Goal: Complete application form: Complete application form

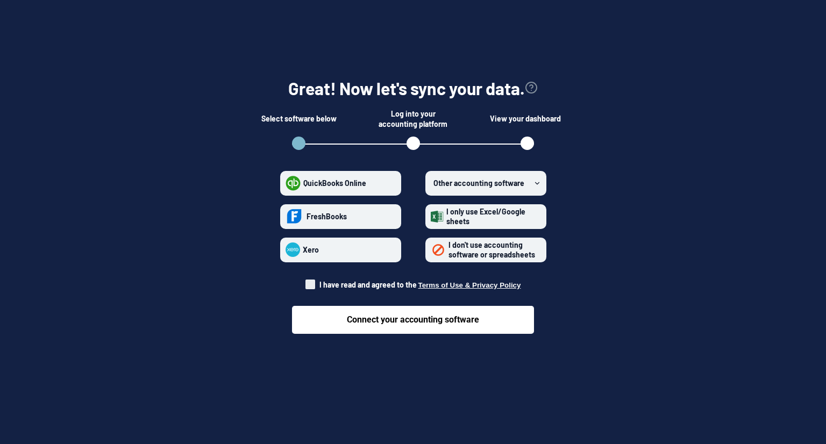
click at [304, 282] on form "QuickBooks Online FreshBooks Xero Other accounting software I only use Excel/Go…" at bounding box center [413, 248] width 323 height 172
click at [308, 284] on form "QuickBooks Online FreshBooks Xero Other accounting software I only use Excel/Go…" at bounding box center [413, 248] width 323 height 172
click at [310, 285] on span at bounding box center [310, 285] width 10 height 10
click at [306, 282] on input "I have read and agreed to the Terms of Use & Privacy Policy" at bounding box center [305, 282] width 1 height 1
checkbox input "true"
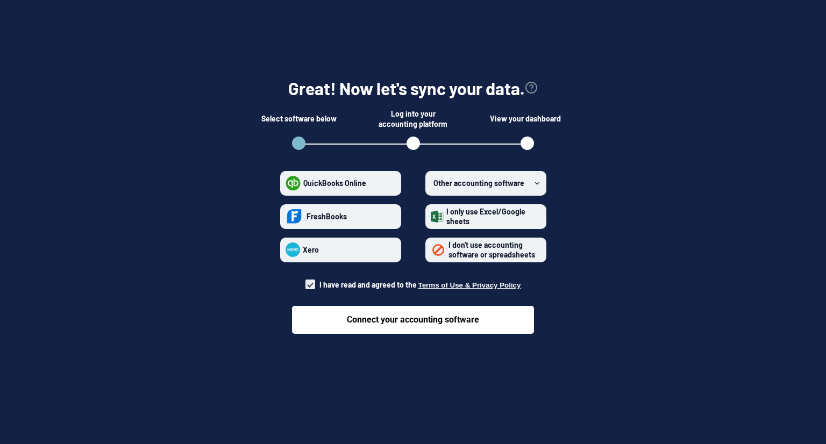
click at [314, 183] on span "QuickBooks Online" at bounding box center [334, 182] width 63 height 9
click at [286, 183] on Online "QuickBooks Online" at bounding box center [285, 183] width 1 height 1
radio Online "true"
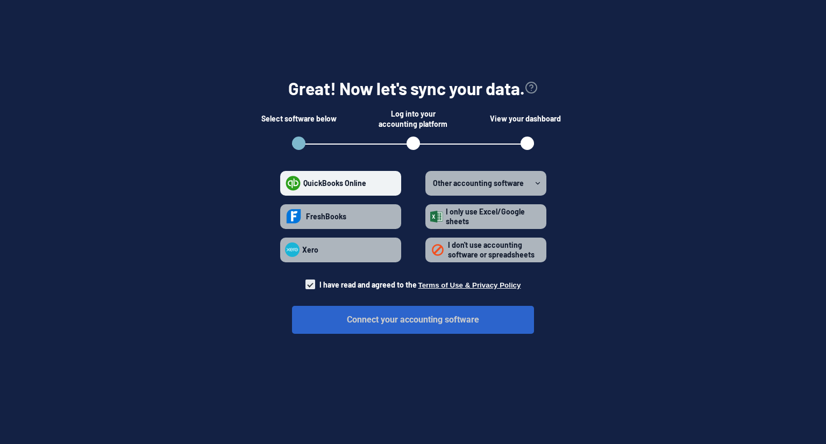
click at [375, 320] on button "Connect your accounting software" at bounding box center [413, 320] width 242 height 28
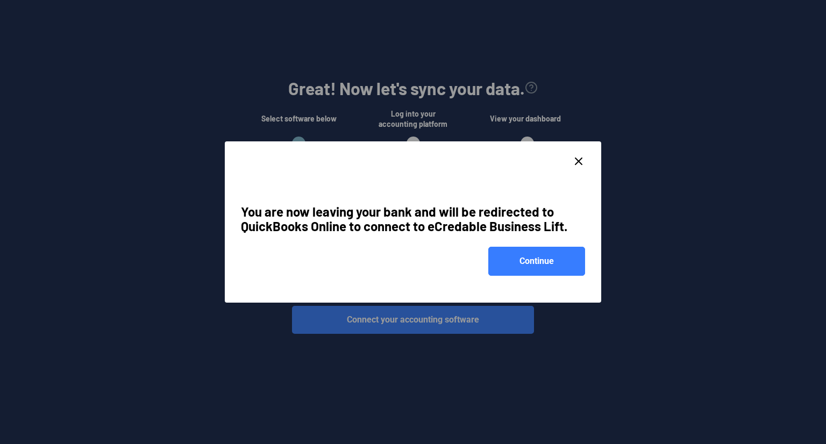
click at [580, 156] on icon "close dialog" at bounding box center [578, 161] width 13 height 13
checkbox input "false"
radio Online "false"
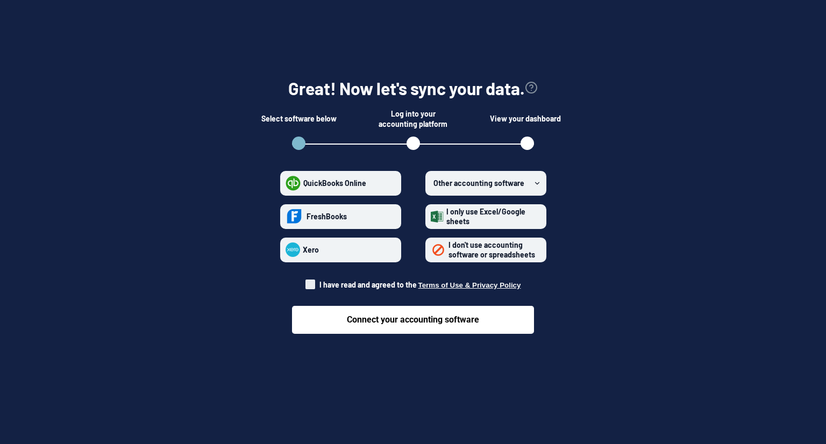
click at [466, 255] on span "I don't use accounting software or spreadsheets" at bounding box center [491, 249] width 87 height 19
click at [431, 250] on spreadsheets "I don't use accounting software or spreadsheets" at bounding box center [431, 249] width 1 height 1
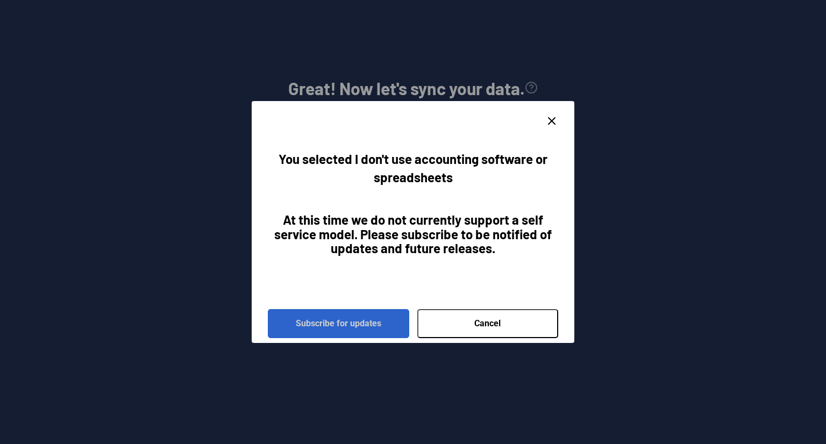
click at [360, 325] on button "Subscribe for updates" at bounding box center [338, 323] width 141 height 29
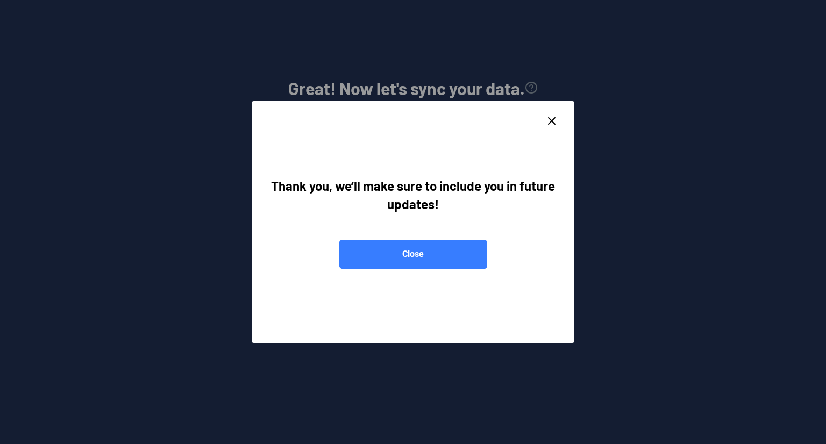
radio spreadsheets "false"
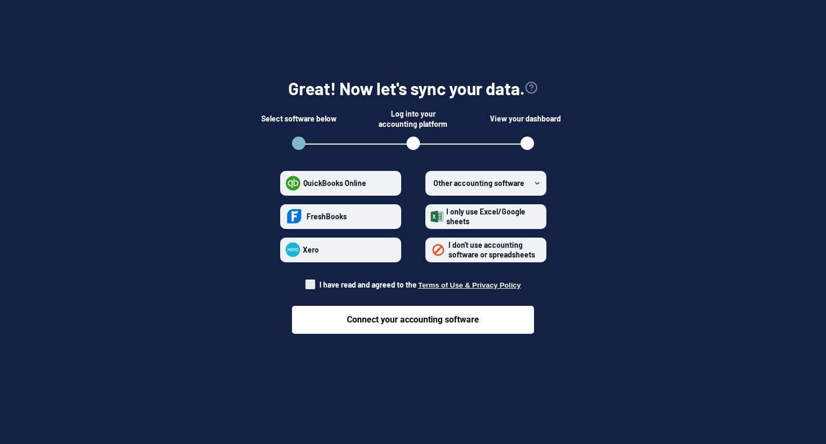
click at [540, 180] on icon at bounding box center [537, 184] width 8 height 8
click at [431, 183] on software "Other accounting software" at bounding box center [431, 183] width 1 height 1
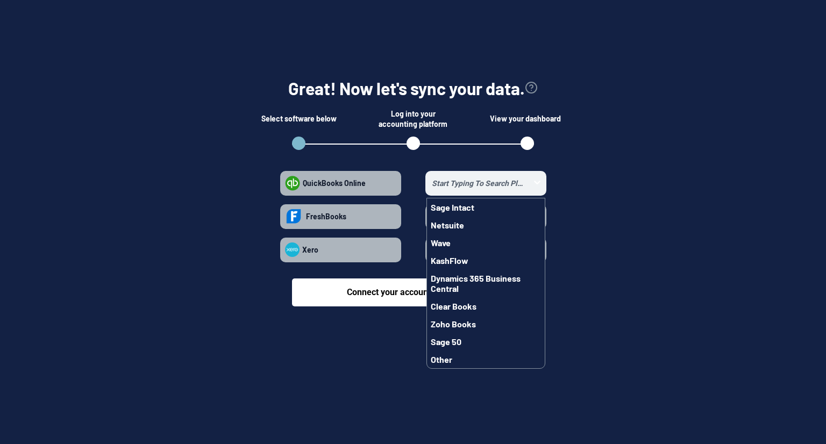
click at [546, 176] on form "QuickBooks Online FreshBooks Xero Sage Intact Netsuite Wave KashFlow Dynamics 3…" at bounding box center [413, 234] width 323 height 144
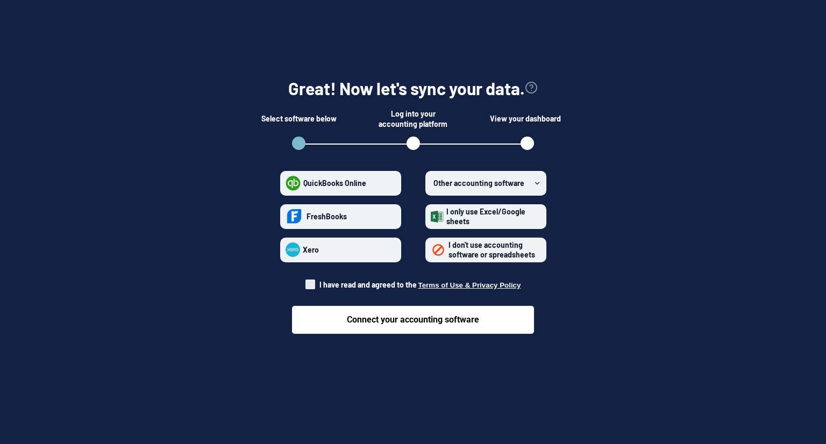
click at [535, 212] on span "I only use Excel/Google sheets" at bounding box center [492, 216] width 97 height 19
click at [431, 216] on sheets "I only use Excel/Google sheets" at bounding box center [431, 216] width 1 height 1
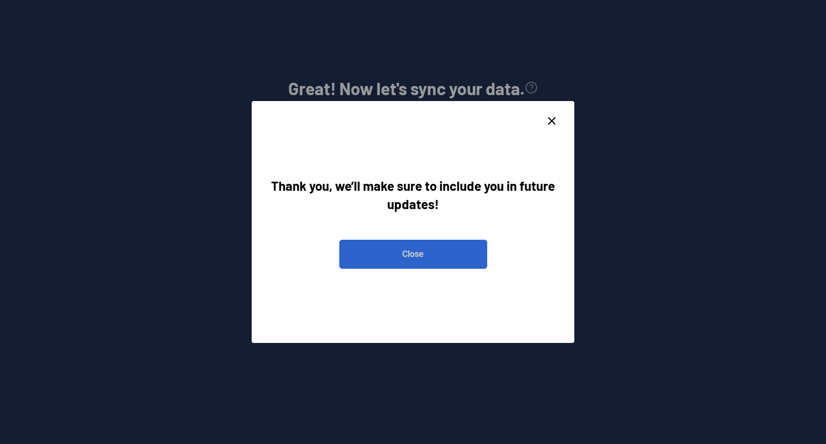
click at [455, 250] on button "Close" at bounding box center [413, 254] width 148 height 29
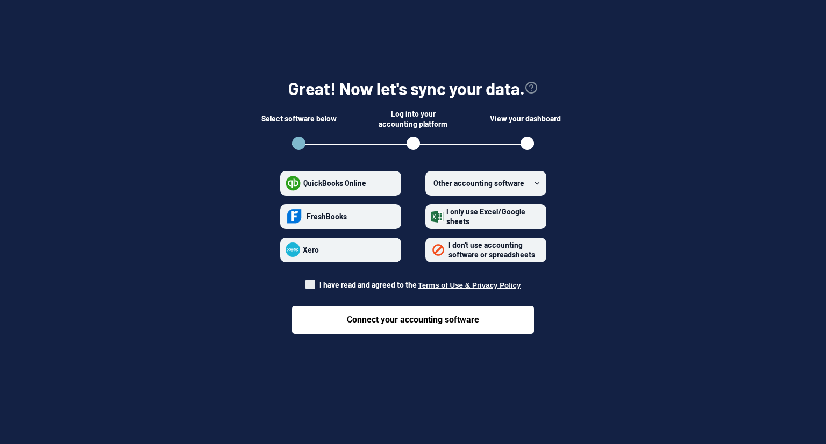
click at [460, 222] on span "I only use Excel/Google sheets" at bounding box center [485, 216] width 79 height 19
click at [431, 217] on sheets "I only use Excel/Google sheets" at bounding box center [431, 216] width 1 height 1
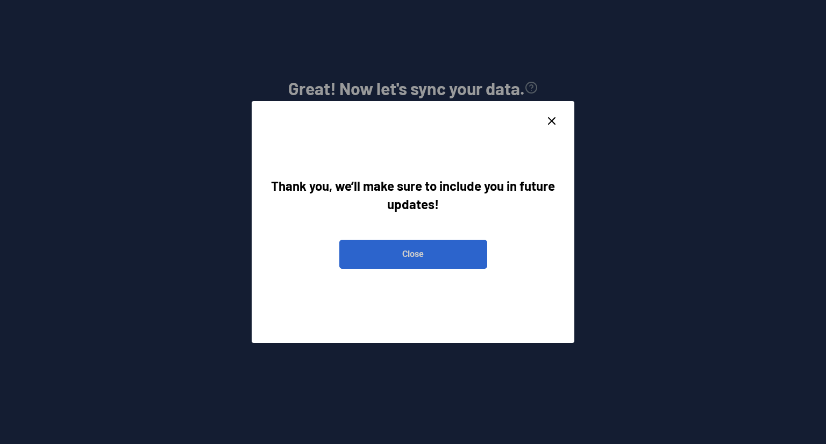
click at [347, 248] on button "Close" at bounding box center [413, 254] width 148 height 29
radio sheets "false"
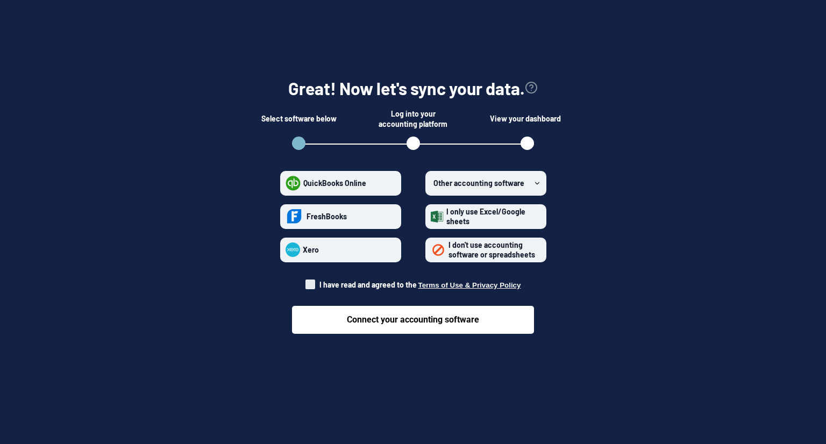
click at [314, 284] on span at bounding box center [310, 285] width 10 height 10
click at [306, 282] on input "I have read and agreed to the Terms of Use & Privacy Policy" at bounding box center [305, 282] width 1 height 1
checkbox input "true"
click at [430, 217] on label "I only use Excel/Google sheets" at bounding box center [485, 216] width 121 height 25
click at [431, 217] on sheets "I only use Excel/Google sheets" at bounding box center [431, 216] width 1 height 1
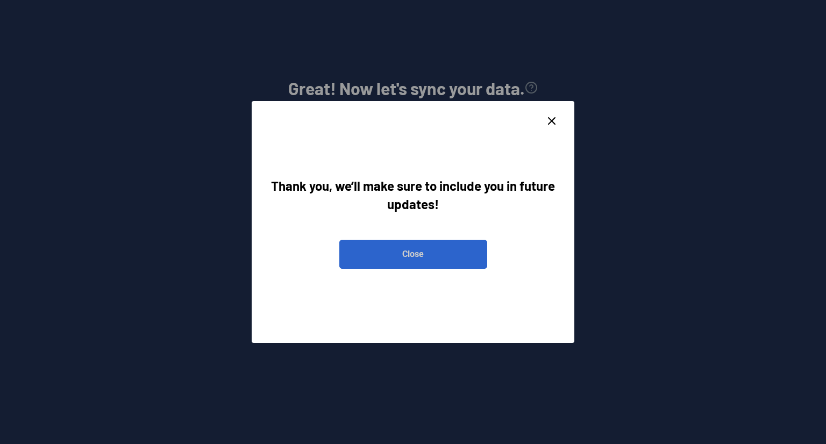
click at [423, 253] on button "Close" at bounding box center [413, 254] width 148 height 29
radio sheets "false"
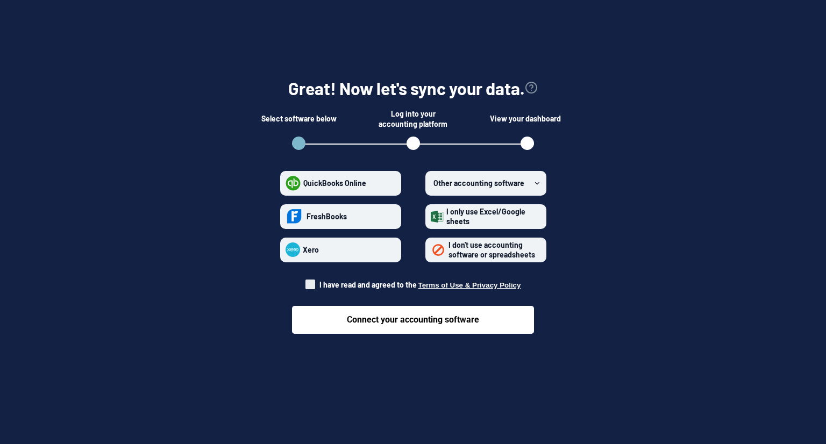
click at [349, 187] on span "QuickBooks Online" at bounding box center [334, 183] width 66 height 10
click at [286, 183] on Online "QuickBooks Online" at bounding box center [285, 183] width 1 height 1
radio Online "true"
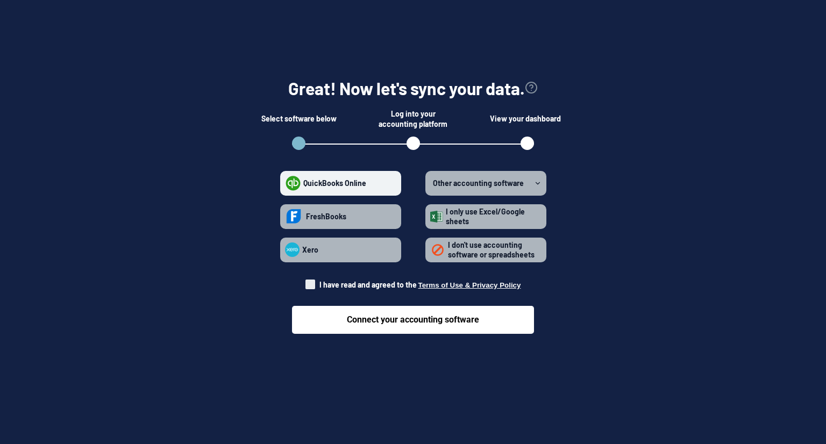
click at [309, 285] on span at bounding box center [310, 285] width 10 height 10
click at [306, 282] on input "I have read and agreed to the Terms of Use & Privacy Policy" at bounding box center [305, 282] width 1 height 1
checkbox input "true"
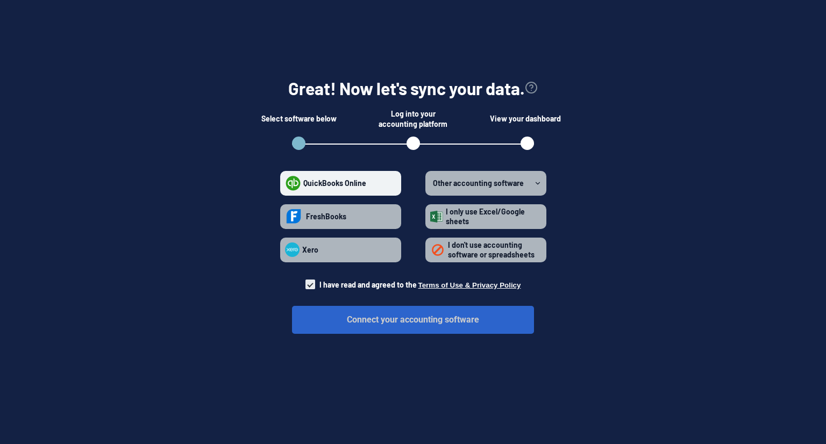
click at [327, 325] on button "Connect your accounting software" at bounding box center [413, 320] width 242 height 28
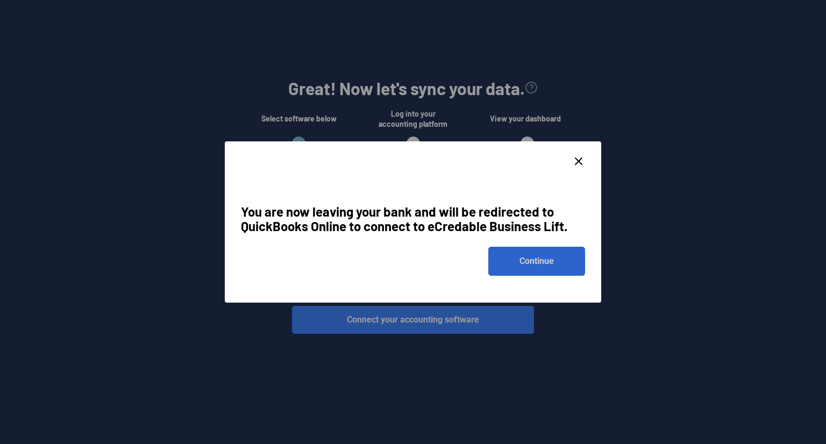
click at [505, 252] on button "Continue" at bounding box center [536, 261] width 97 height 29
